Goal: Information Seeking & Learning: Learn about a topic

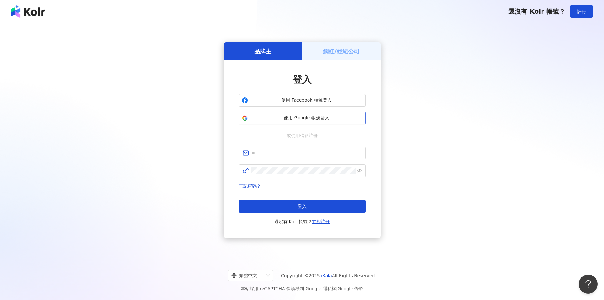
click at [297, 120] on span "使用 Google 帳號登入" at bounding box center [306, 118] width 112 height 6
